Goal: Register for event/course

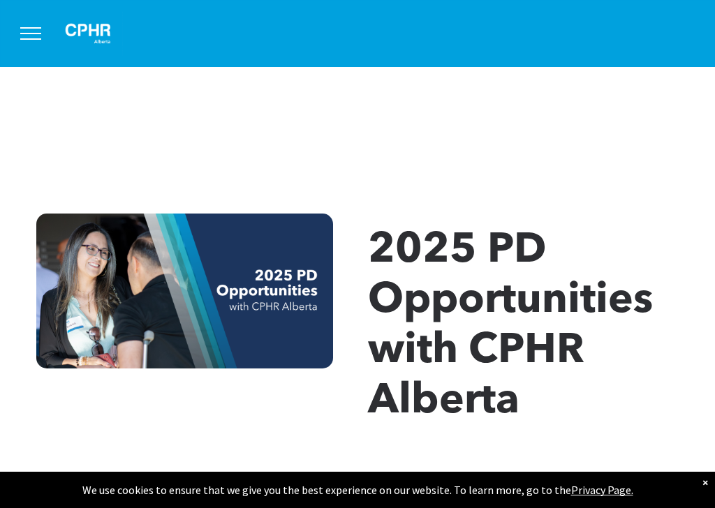
click at [37, 41] on button "menu" at bounding box center [31, 33] width 36 height 36
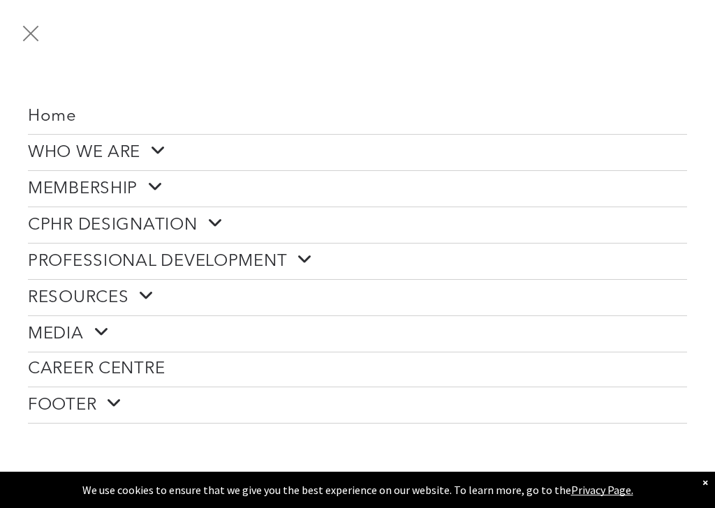
click at [301, 264] on span at bounding box center [300, 260] width 26 height 18
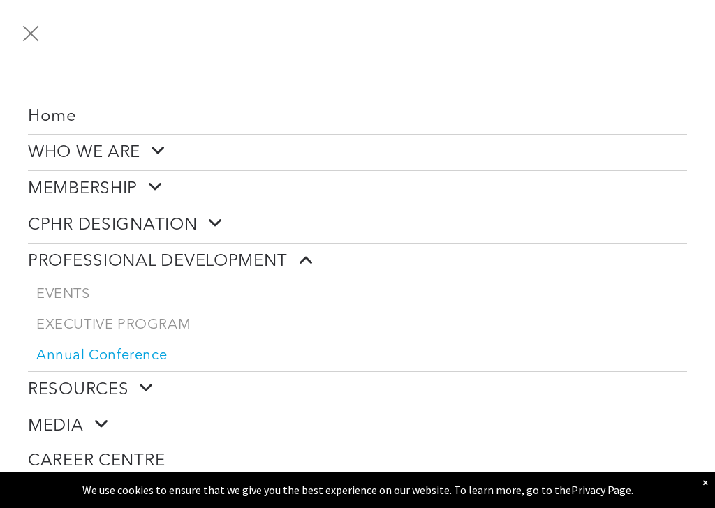
click at [139, 357] on span "Annual Conference" at bounding box center [101, 356] width 131 height 17
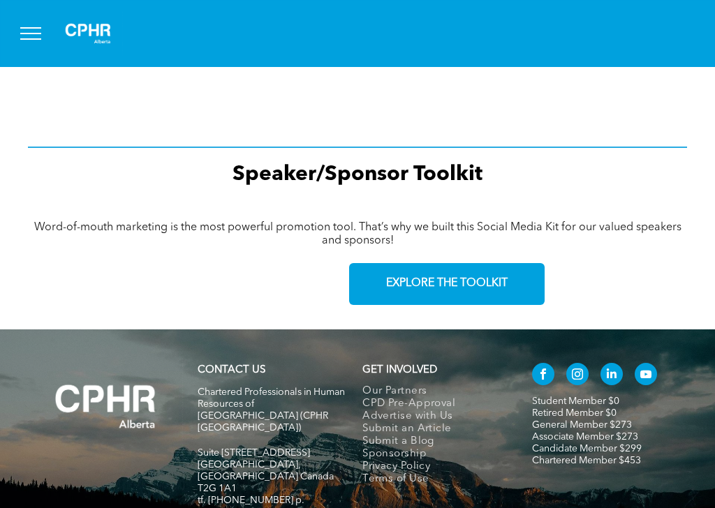
scroll to position [1976, 0]
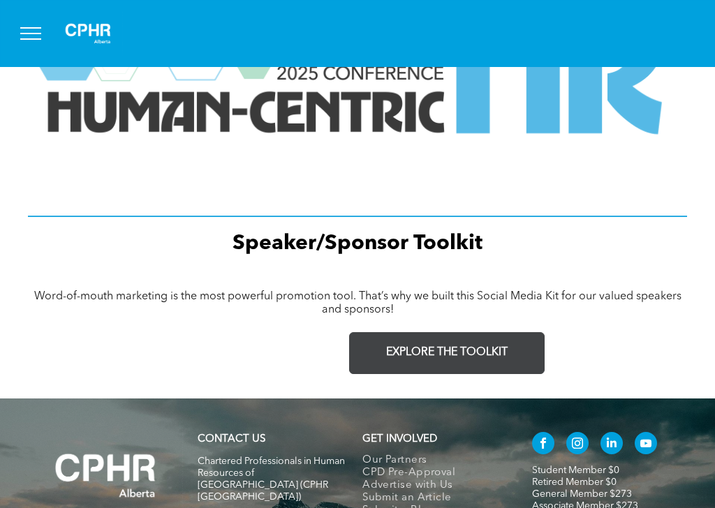
click at [411, 348] on span "EXPLORE THE TOOLKIT" at bounding box center [447, 352] width 122 height 13
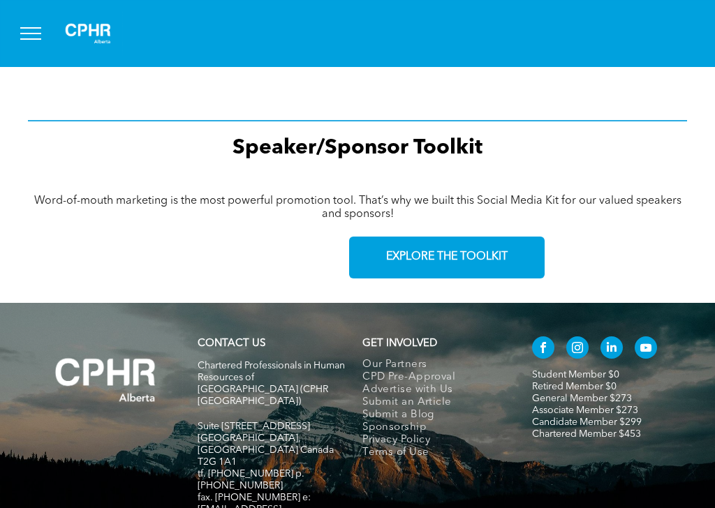
scroll to position [2166, 0]
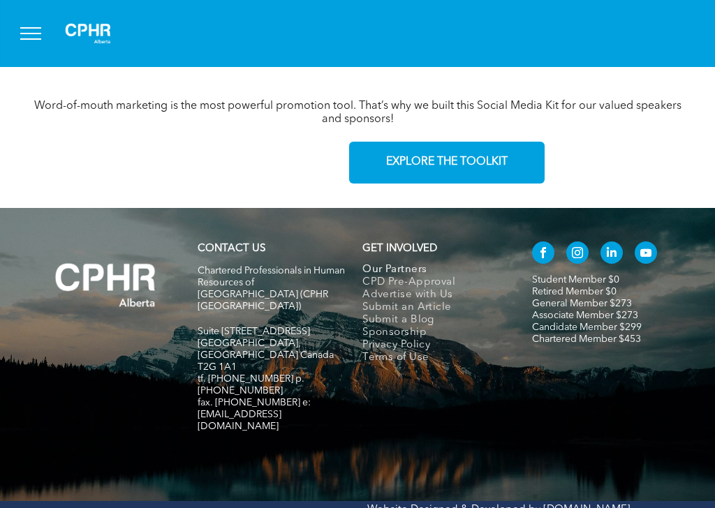
click at [409, 267] on span "Our Partners" at bounding box center [394, 270] width 64 height 13
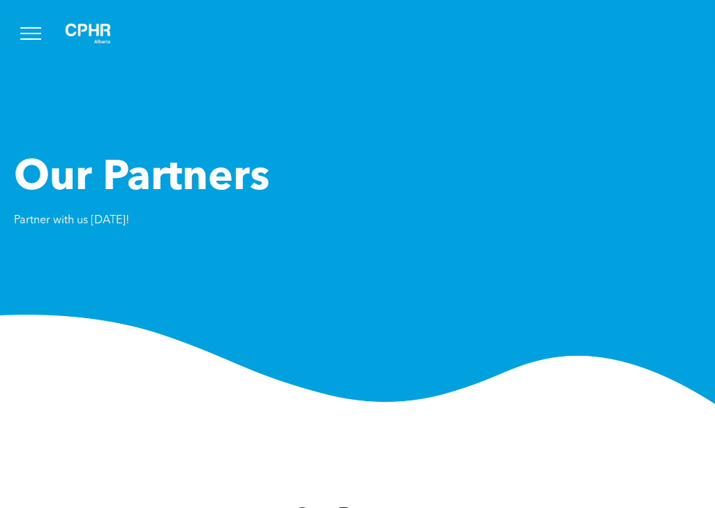
click at [32, 27] on span "menu" at bounding box center [30, 27] width 21 height 1
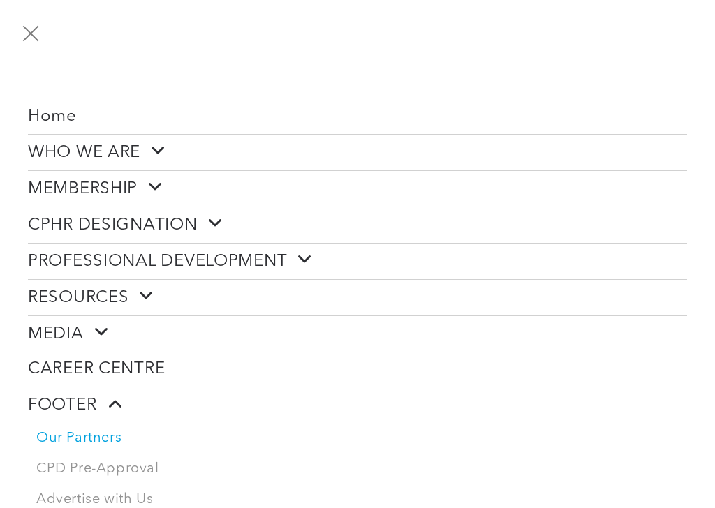
click at [159, 368] on span "CAREER CENTRE" at bounding box center [96, 370] width 137 height 20
